Goal: Information Seeking & Learning: Learn about a topic

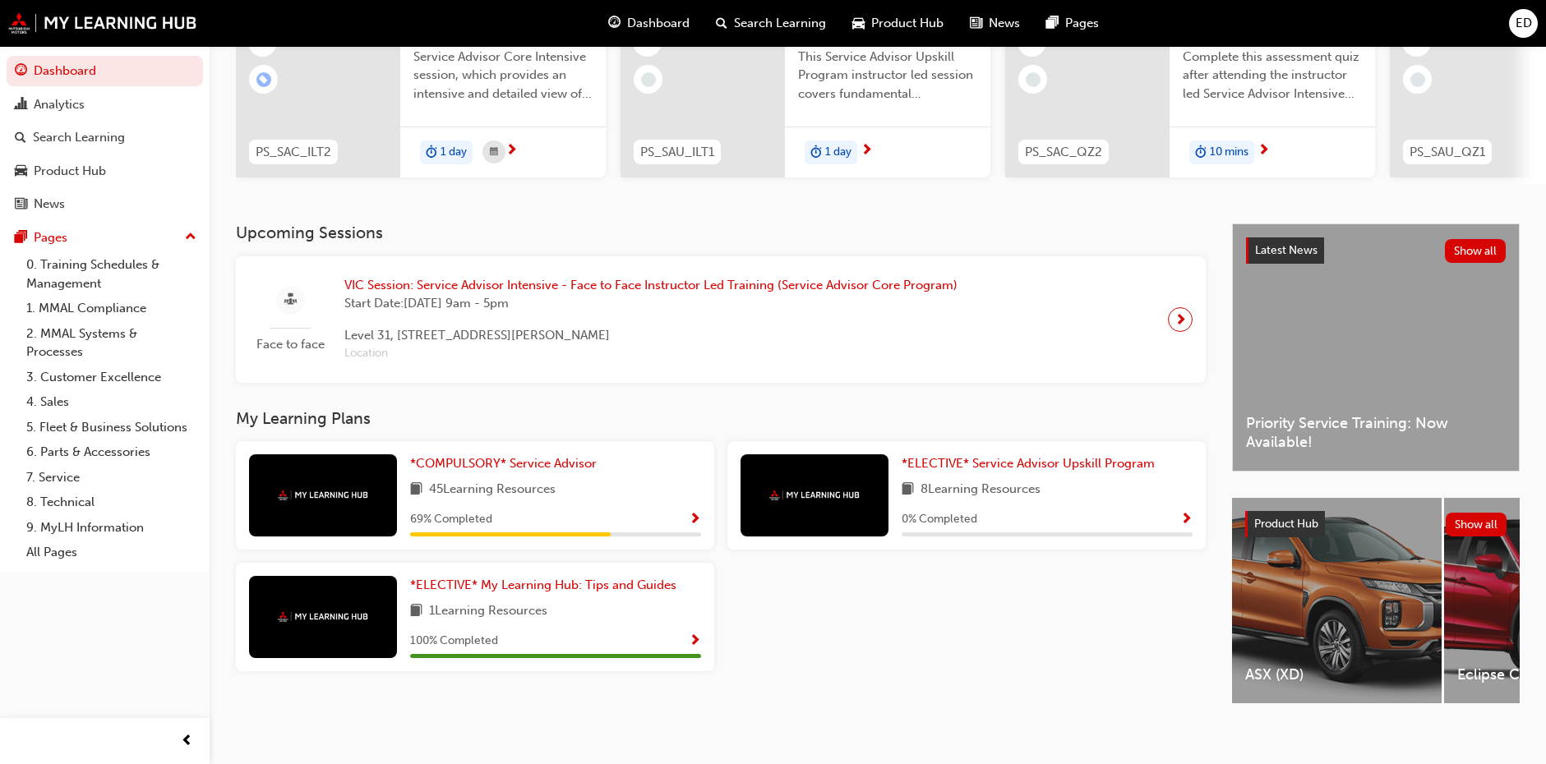
scroll to position [218, 0]
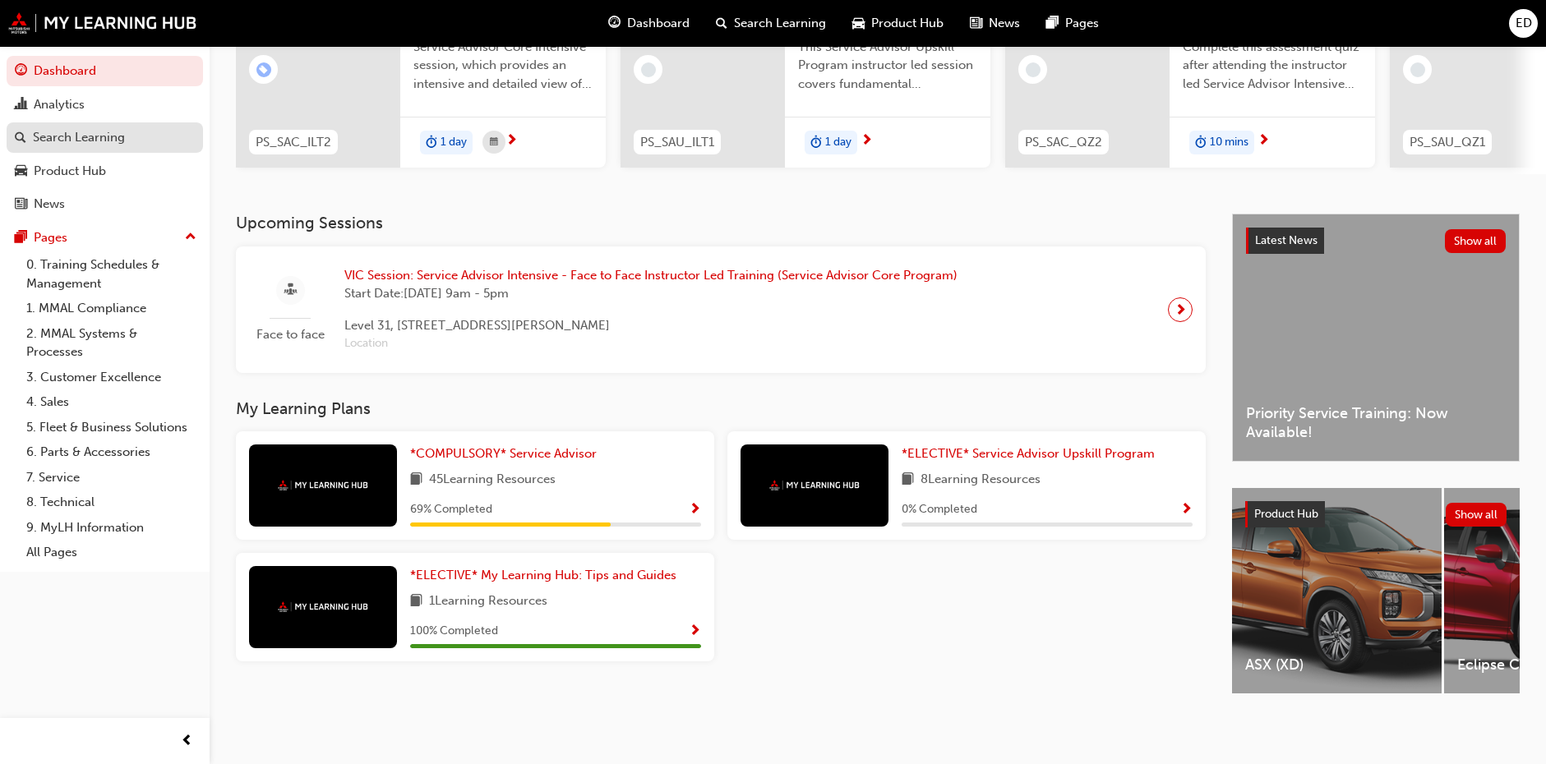
click at [77, 145] on div "Search Learning" at bounding box center [79, 137] width 92 height 19
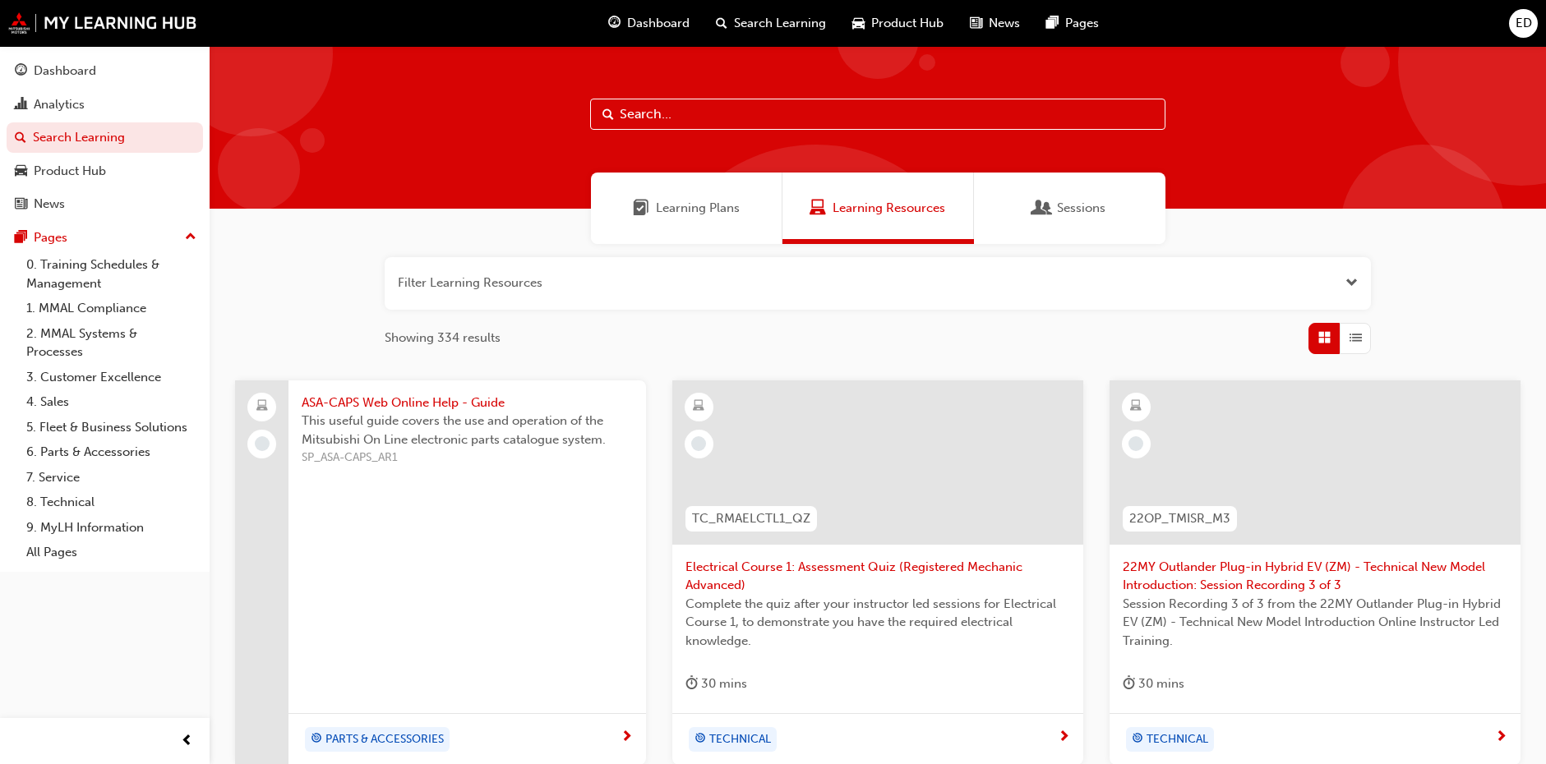
click at [728, 220] on div "Learning Plans" at bounding box center [687, 209] width 192 height 72
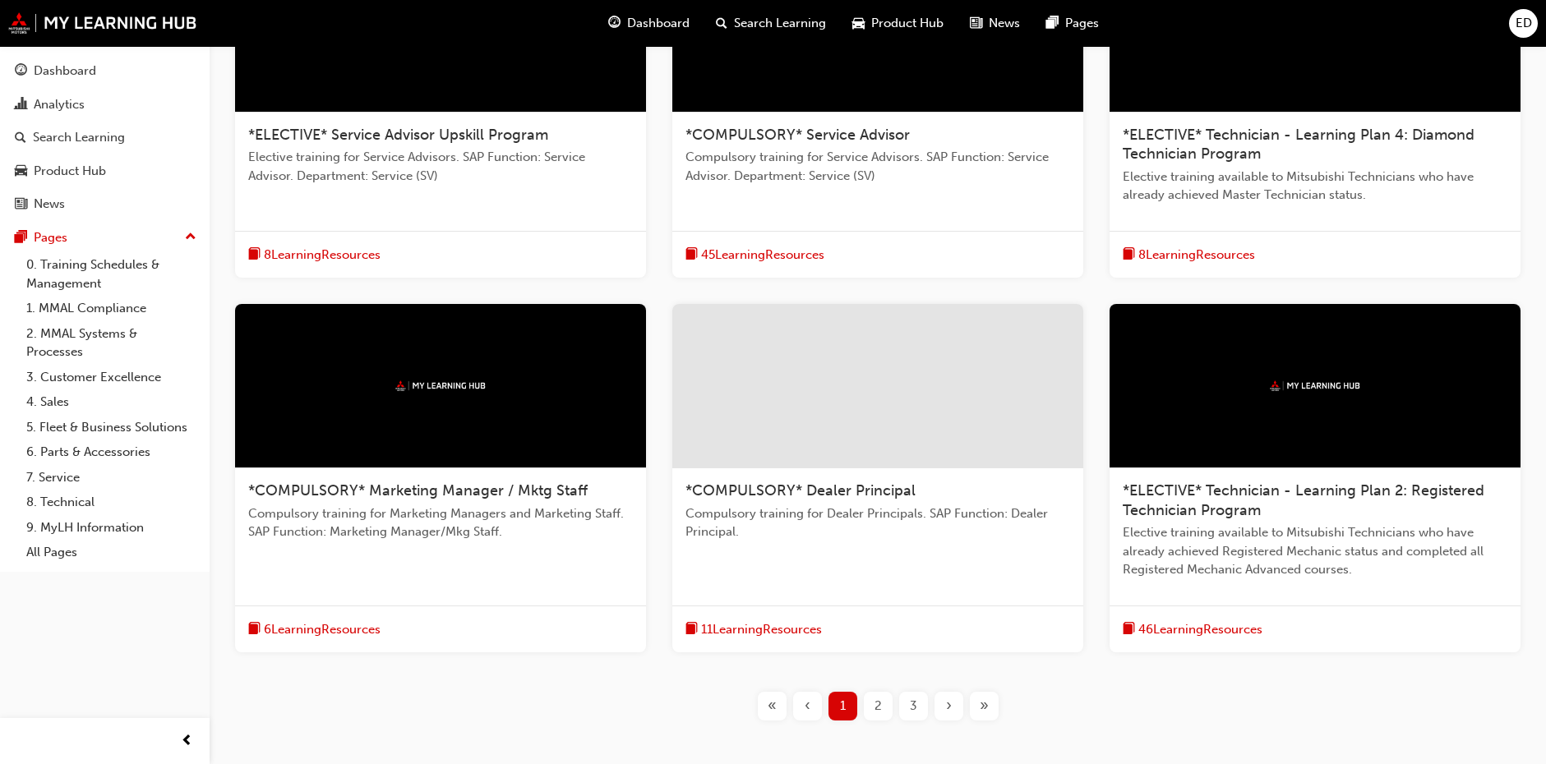
scroll to position [493, 0]
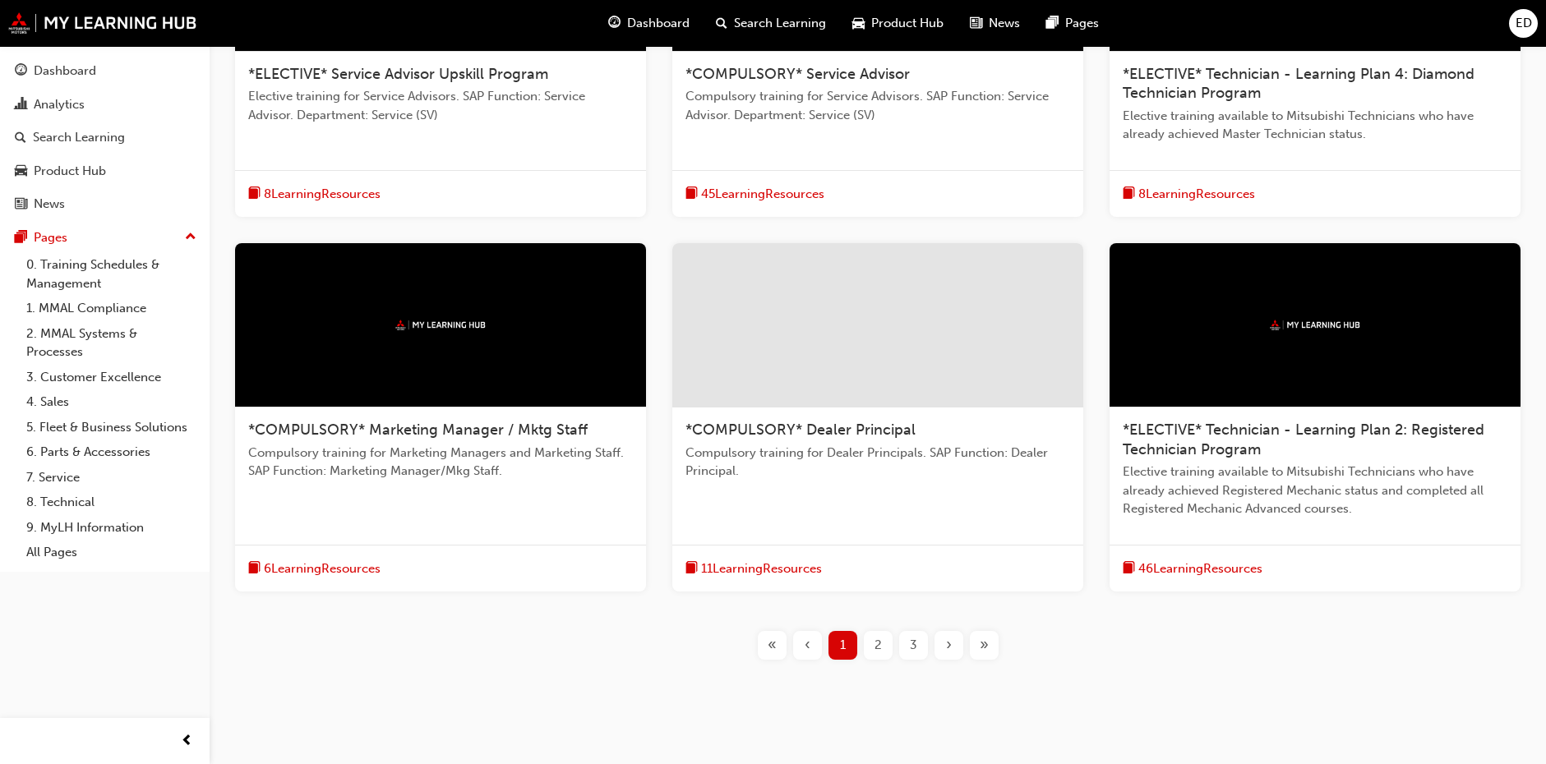
click at [878, 647] on span "2" at bounding box center [878, 645] width 7 height 19
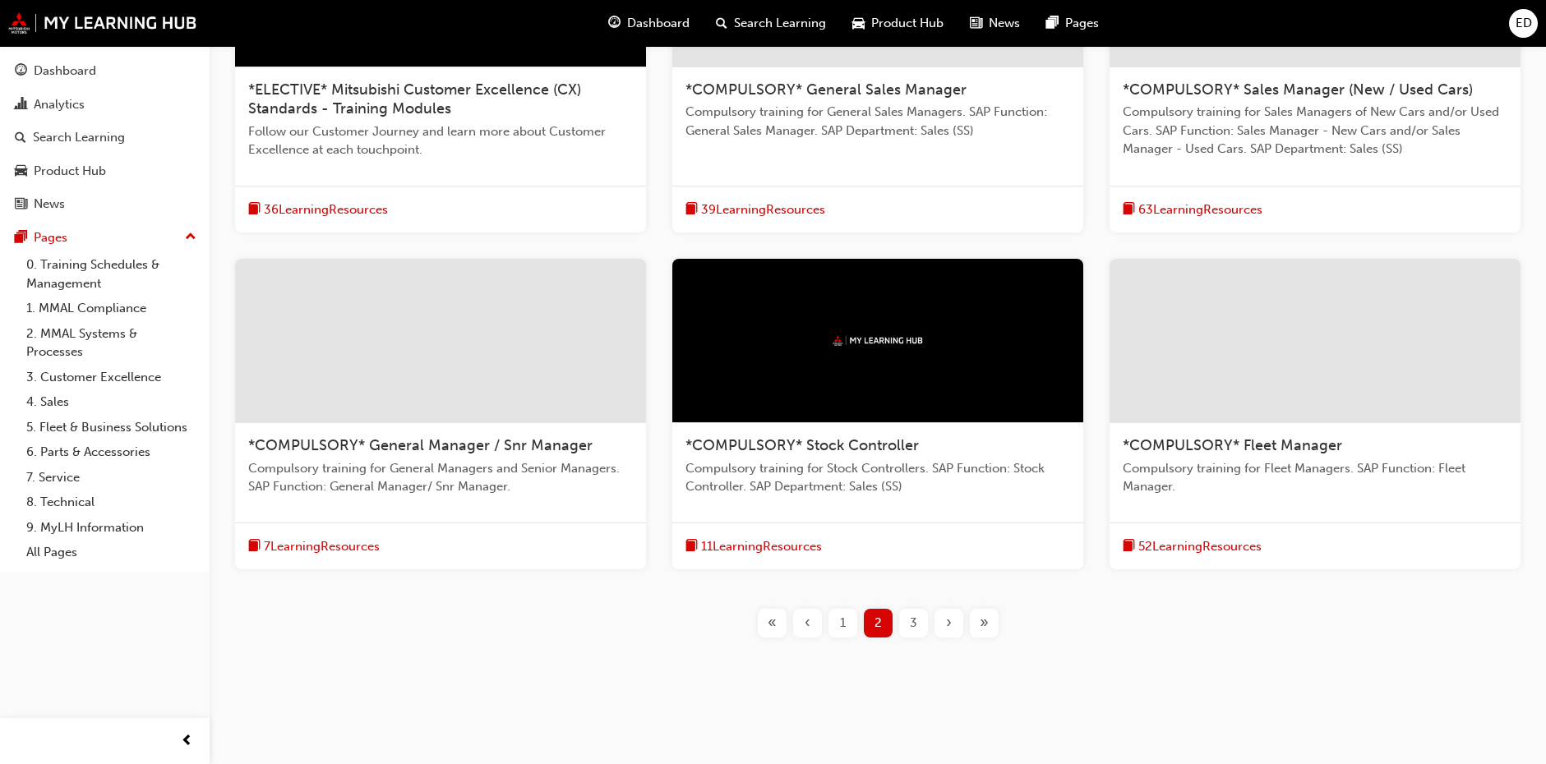
scroll to position [484, 0]
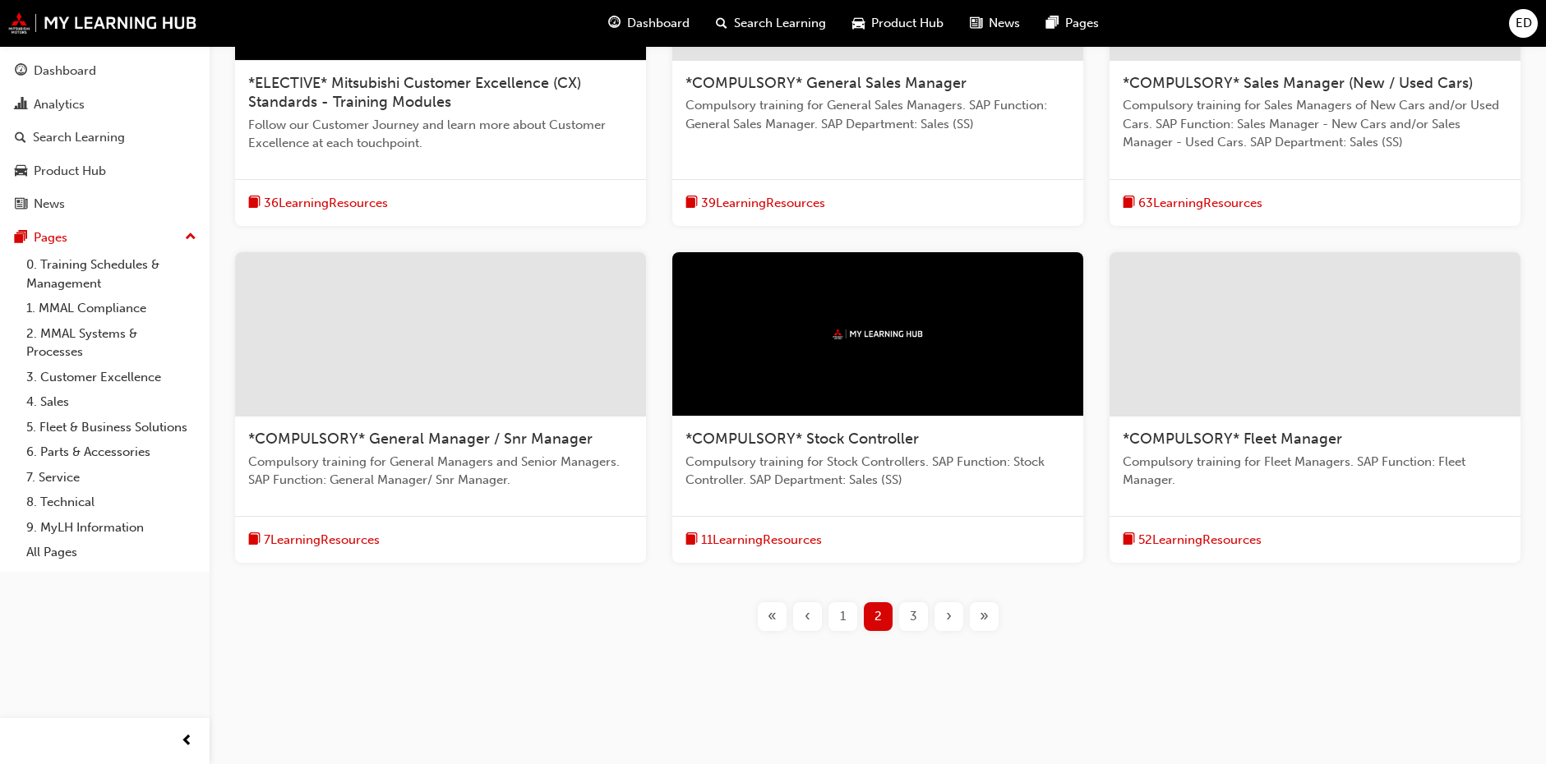
click at [916, 618] on span "3" at bounding box center [913, 616] width 7 height 19
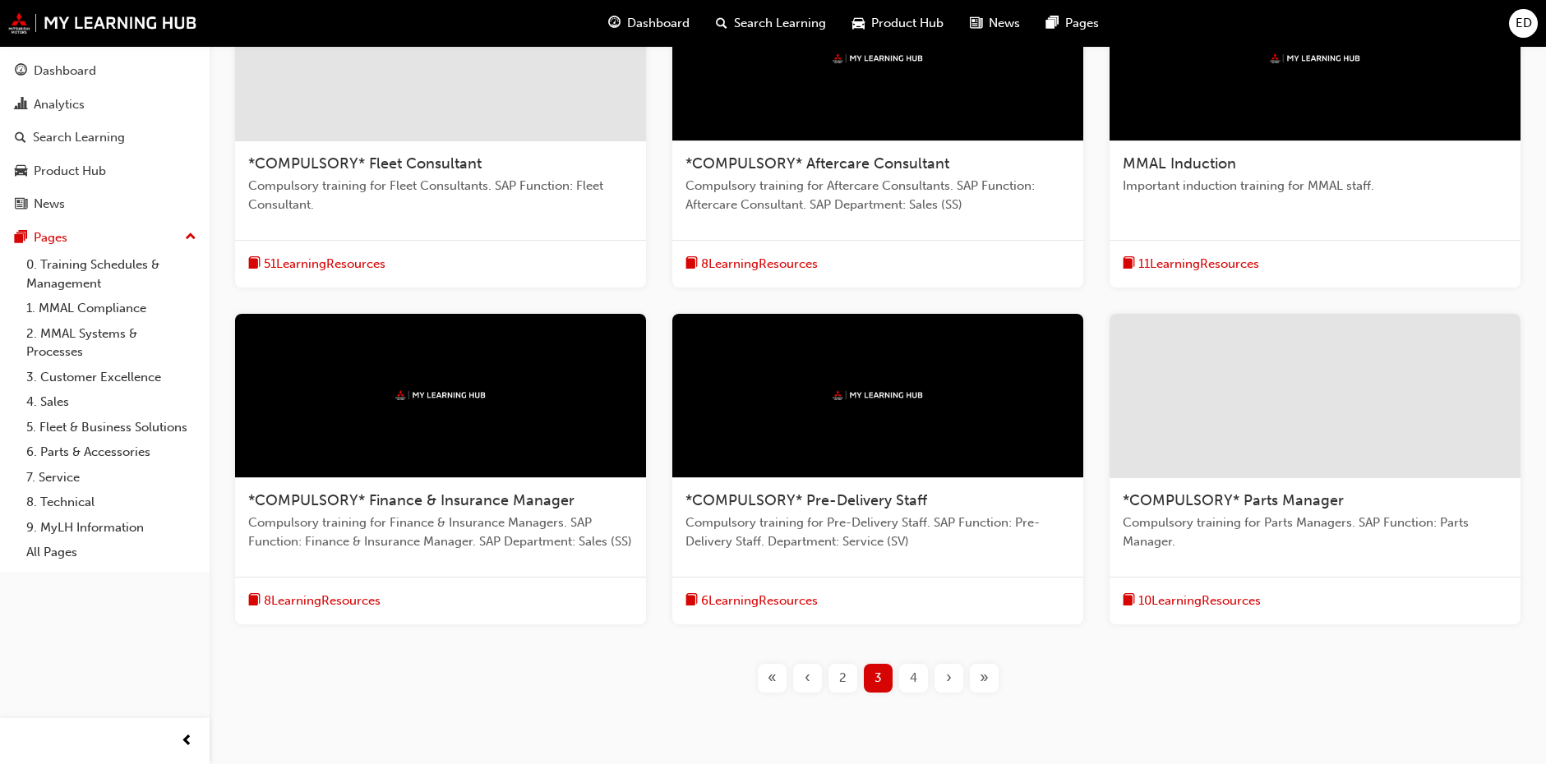
scroll to position [483, 0]
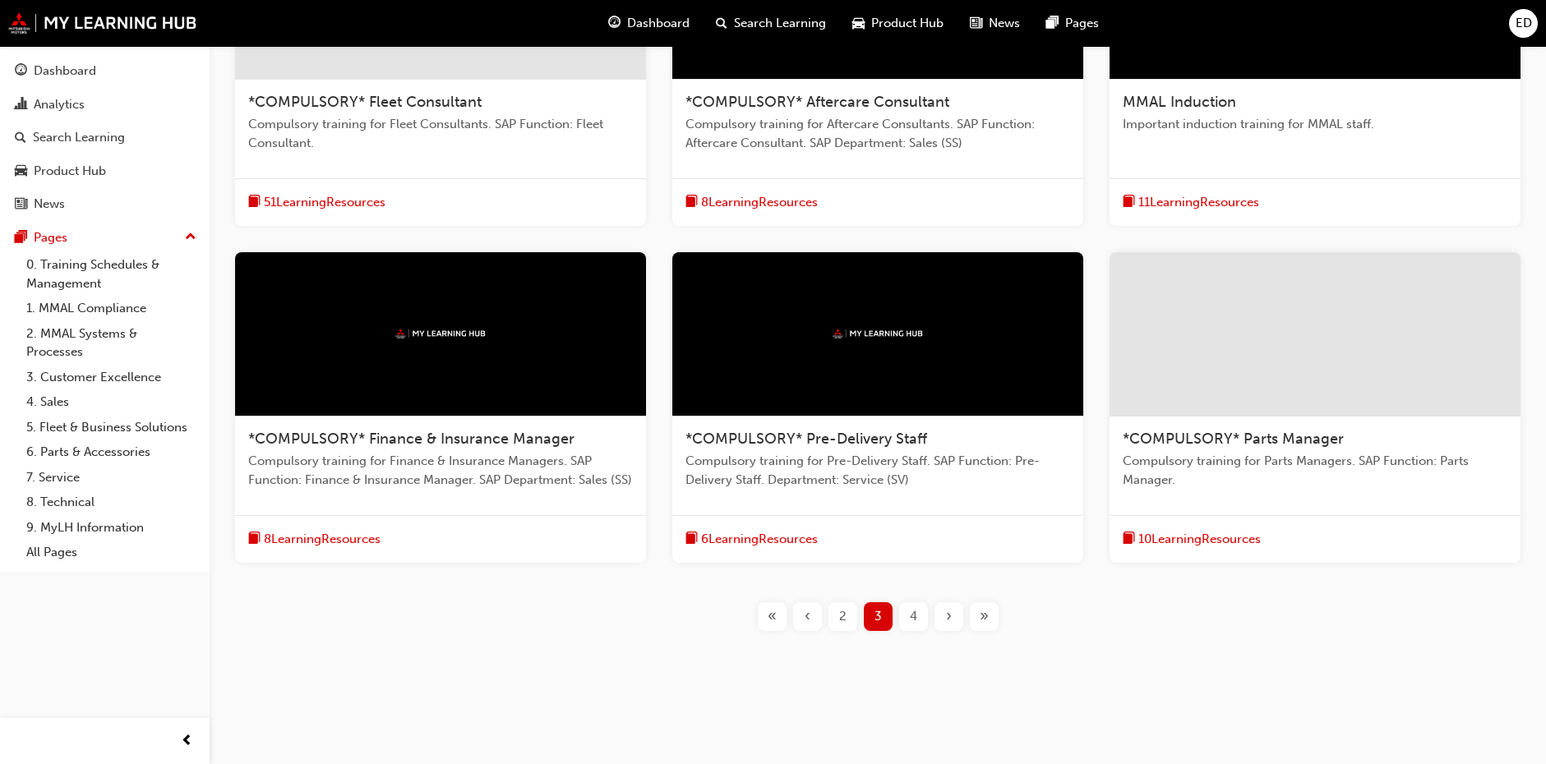
click at [913, 619] on span "4" at bounding box center [913, 616] width 7 height 19
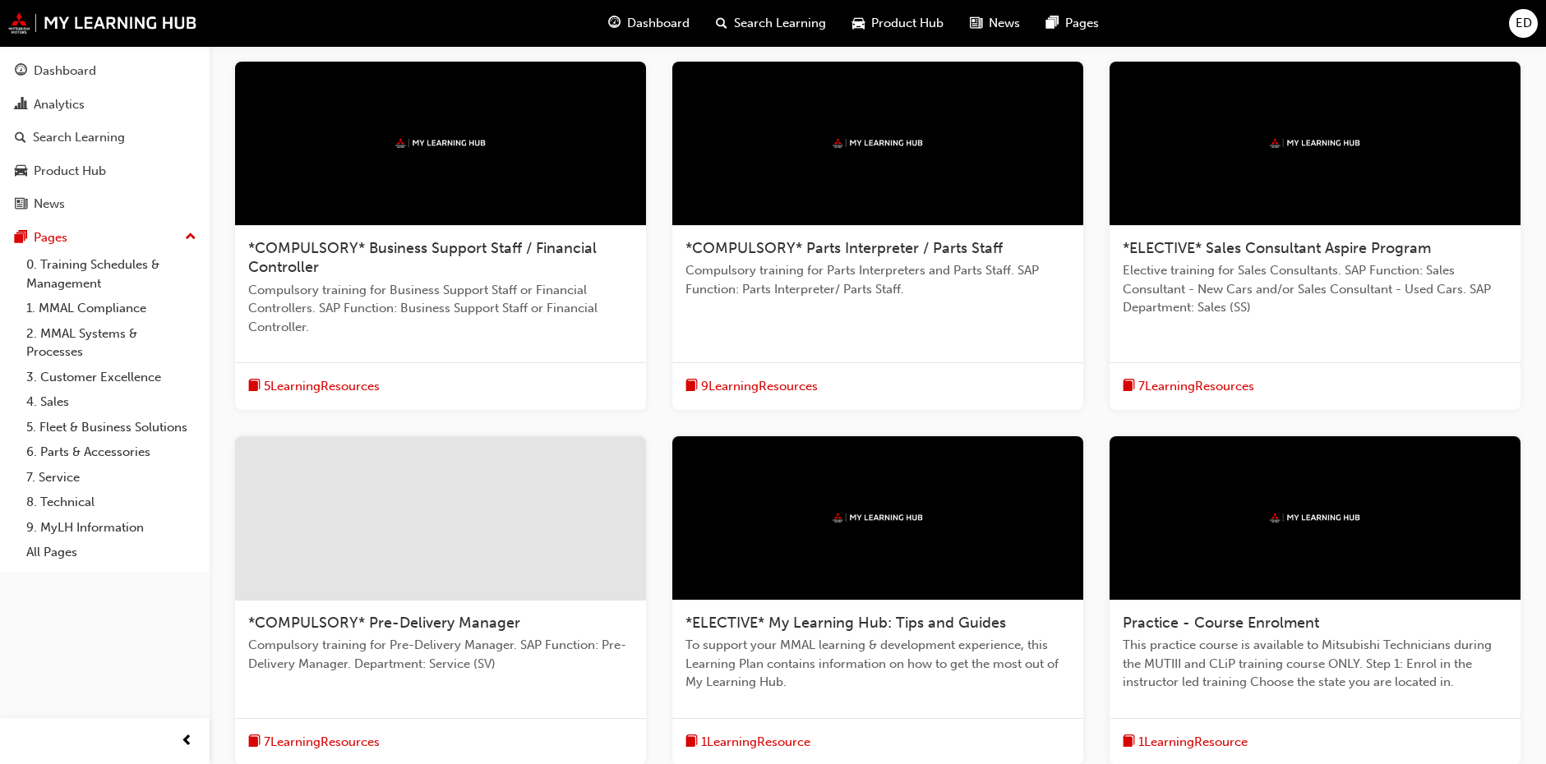
scroll to position [237, 0]
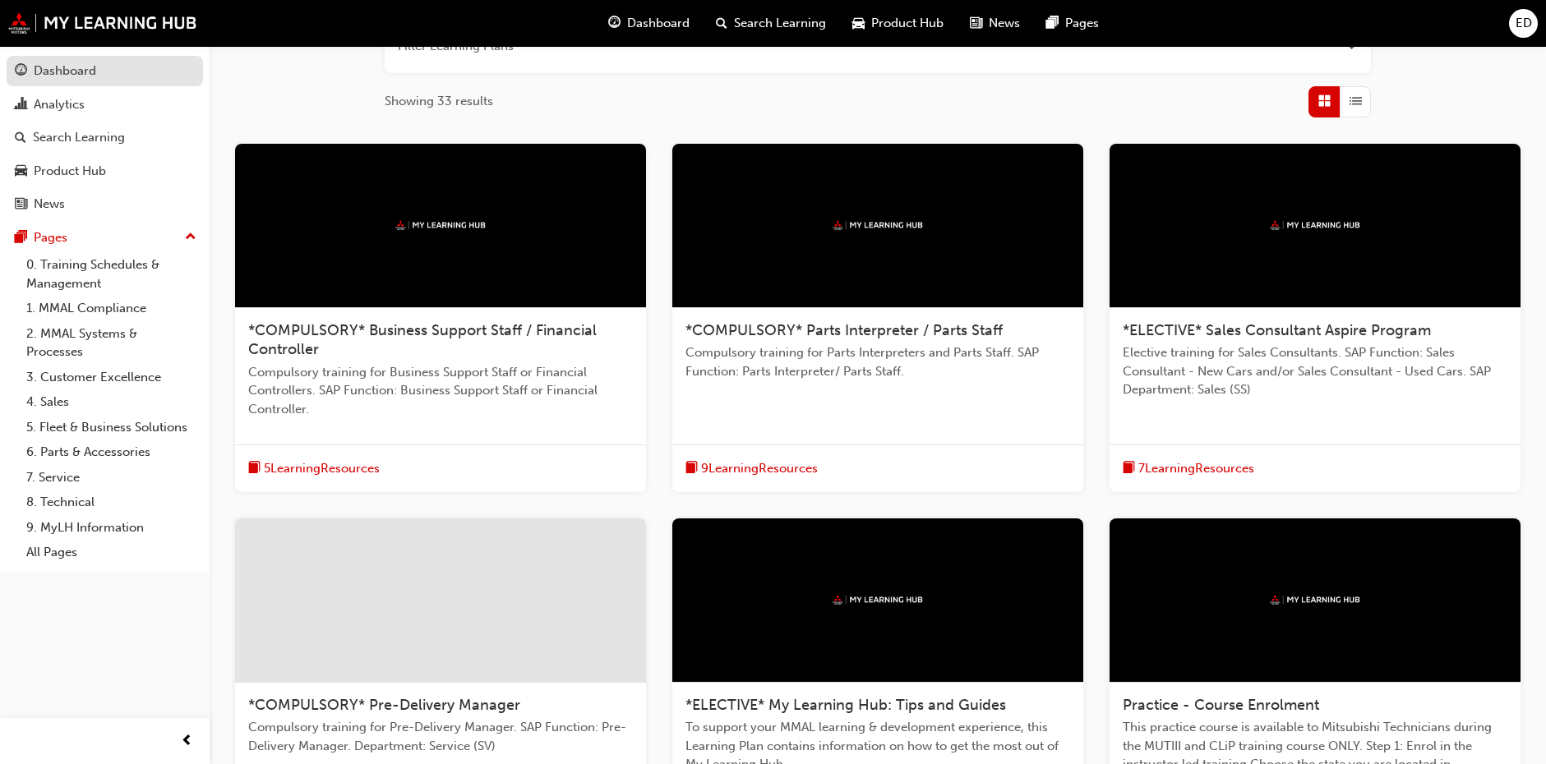
click at [42, 70] on div "Dashboard" at bounding box center [65, 71] width 62 height 19
